Goal: Transaction & Acquisition: Purchase product/service

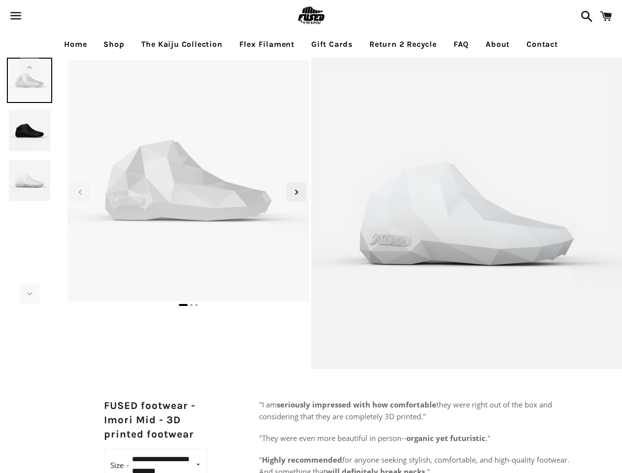
select select "**********"
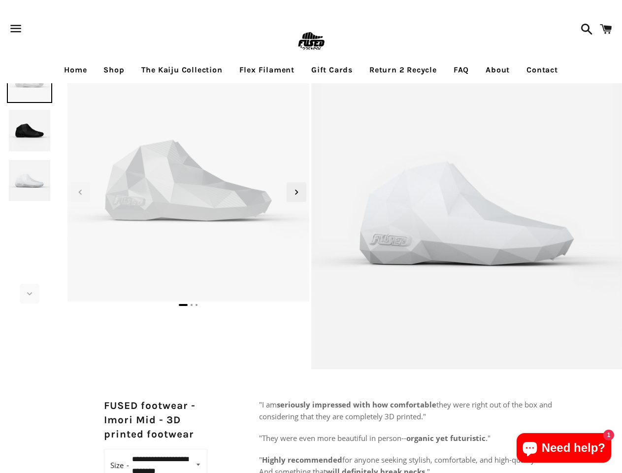
click at [16, 29] on span "button" at bounding box center [16, 29] width 22 height 30
click at [30, 180] on img at bounding box center [29, 180] width 45 height 45
click at [30, 293] on icon "Next slide" at bounding box center [29, 293] width 11 height 11
click at [188, 182] on img at bounding box center [292, 468] width 1063 height 1063
click at [80, 192] on icon "Previous slide" at bounding box center [80, 192] width 11 height 11
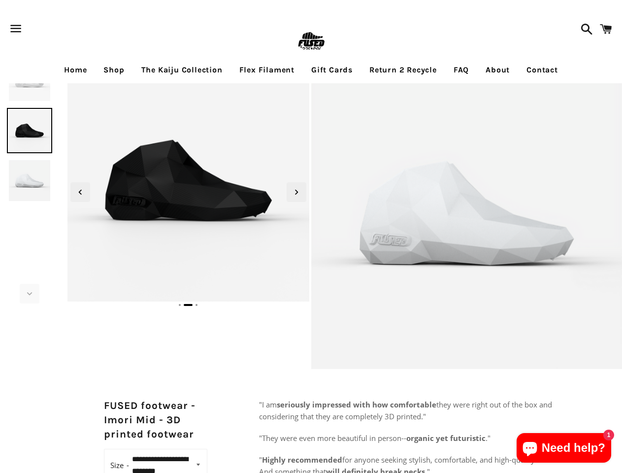
click at [296, 192] on icon "Next slide" at bounding box center [296, 192] width 11 height 11
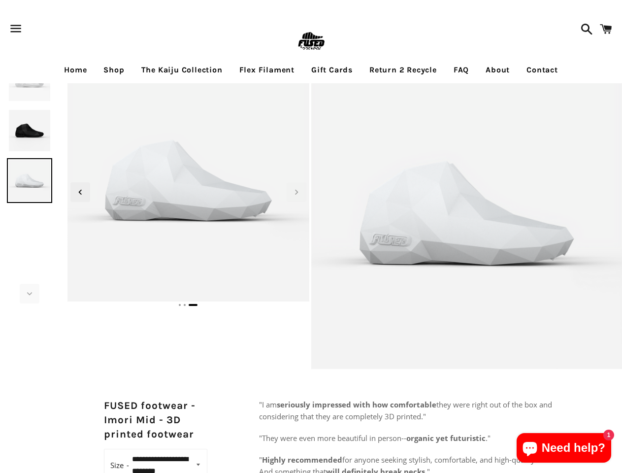
click at [188, 303] on div at bounding box center [188, 303] width 246 height 12
